Goal: Information Seeking & Learning: Learn about a topic

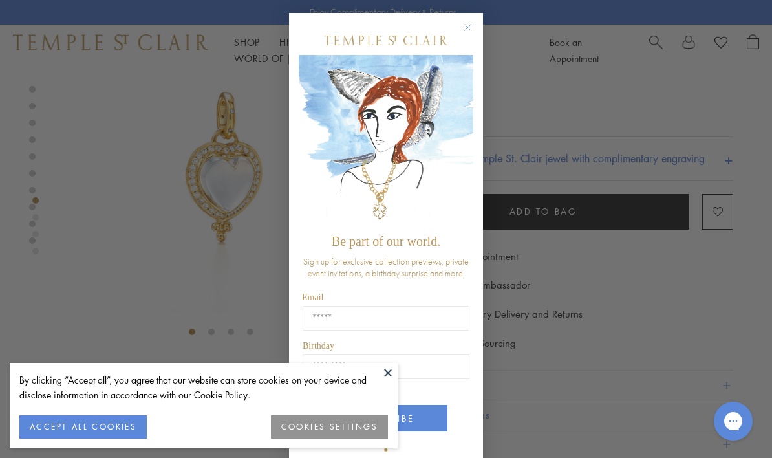
scroll to position [65, 0]
click at [470, 28] on circle "Close dialog" at bounding box center [468, 28] width 16 height 16
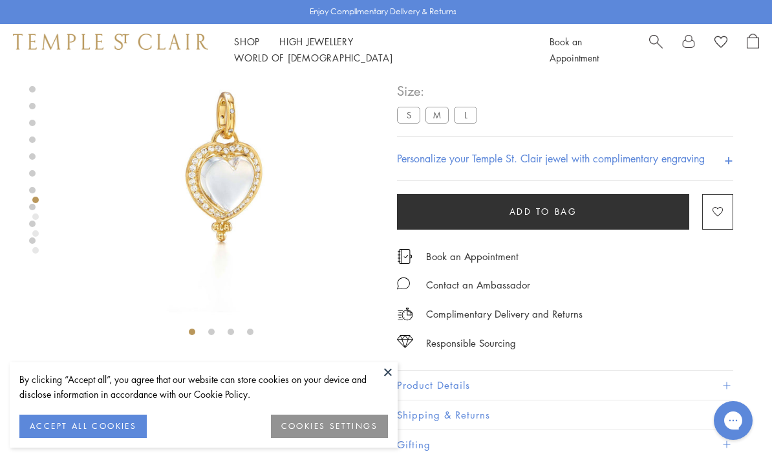
scroll to position [66, 0]
click at [387, 371] on button at bounding box center [387, 372] width 19 height 19
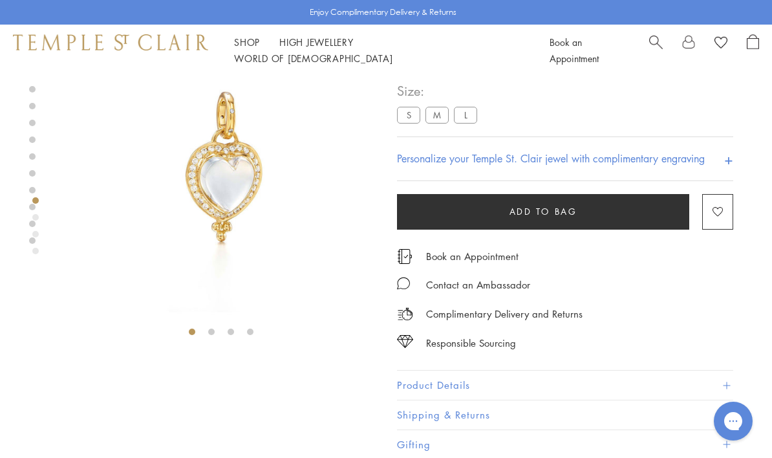
scroll to position [65, 0]
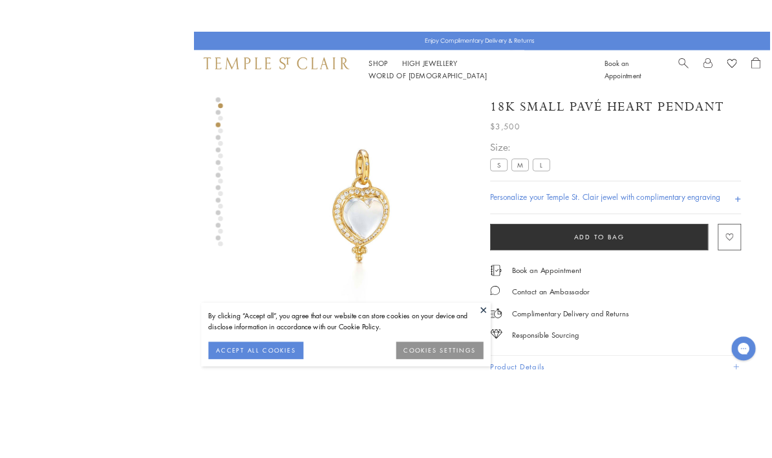
scroll to position [94, 0]
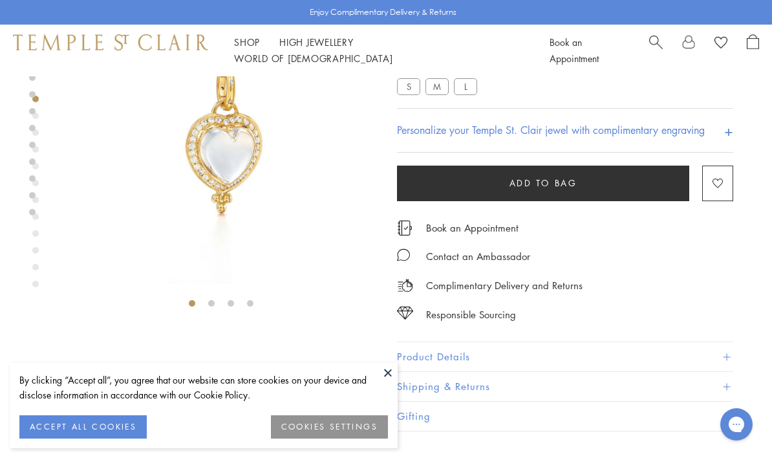
click at [385, 370] on button at bounding box center [387, 372] width 19 height 19
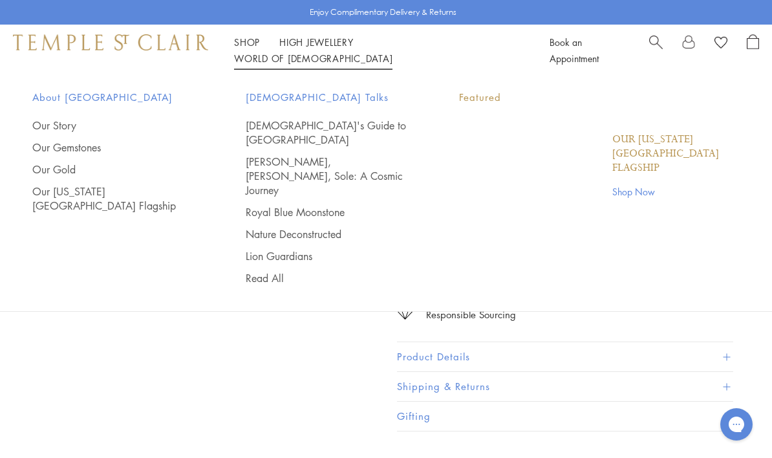
click at [393, 52] on link "World of Temple World of Temple" at bounding box center [313, 58] width 158 height 13
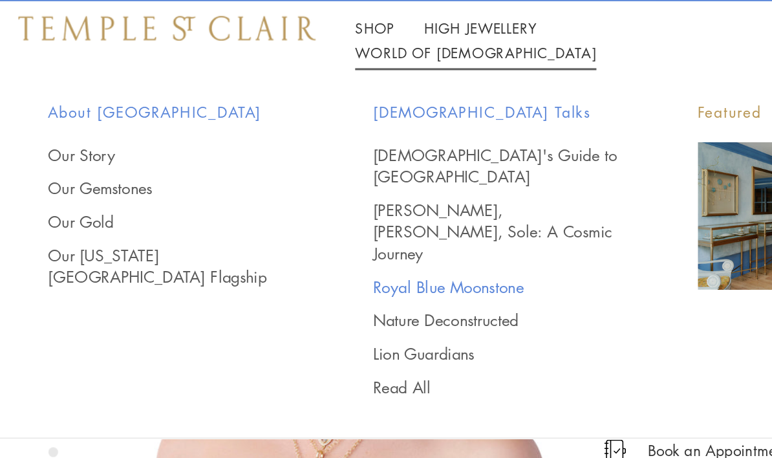
click at [329, 205] on link "Royal Blue Moonstone" at bounding box center [327, 212] width 162 height 14
